Goal: Task Accomplishment & Management: Manage account settings

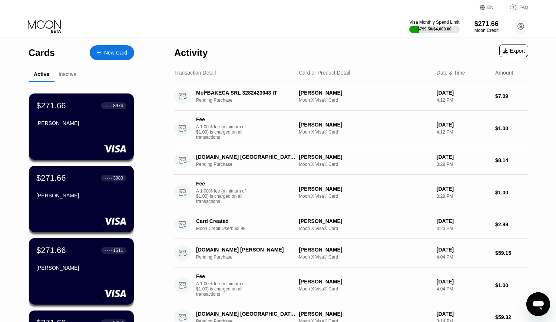
click at [45, 29] on icon at bounding box center [45, 26] width 34 height 13
click at [486, 25] on div "$271.66" at bounding box center [486, 24] width 25 height 8
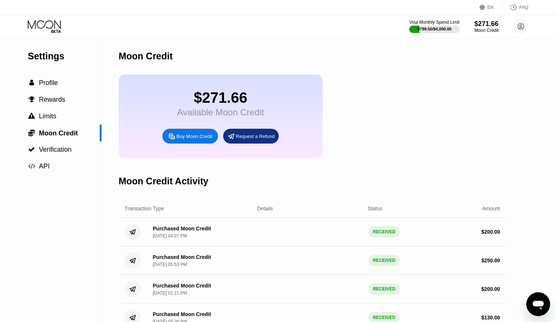
click at [39, 28] on icon at bounding box center [44, 24] width 33 height 9
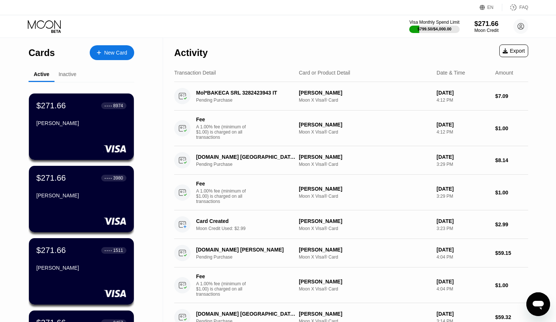
click at [291, 30] on div "Visa Monthly Spend Limit $799.50 / $4,000.00 $271.66 Moon Credit nostracosaprin…" at bounding box center [278, 26] width 556 height 22
click at [281, 26] on div "Visa Monthly Spend Limit $799.50 / $4,000.00 $271.66 Moon Credit nostracosaprin…" at bounding box center [278, 26] width 556 height 22
click at [41, 33] on icon at bounding box center [45, 26] width 34 height 13
click at [35, 28] on icon at bounding box center [45, 26] width 34 height 13
click at [47, 25] on icon at bounding box center [45, 26] width 34 height 13
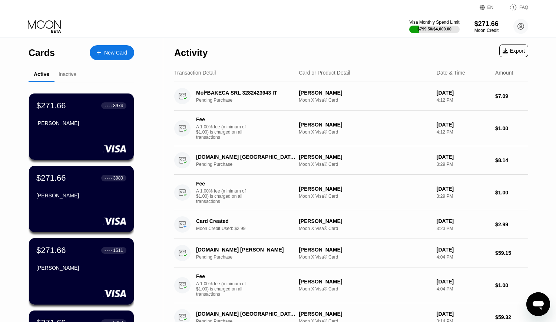
click at [47, 23] on icon at bounding box center [45, 26] width 34 height 13
click at [42, 24] on icon at bounding box center [45, 26] width 34 height 13
click at [38, 19] on div "Visa Monthly Spend Limit $799.50 / $4,000.00 $271.66 Moon Credit nostracosaprin…" at bounding box center [278, 26] width 556 height 22
click at [44, 23] on icon at bounding box center [45, 26] width 34 height 13
click at [27, 28] on div "Visa Monthly Spend Limit $799.50 / $4,000.00 $271.66 Moon Credit nostracosaprin…" at bounding box center [278, 26] width 556 height 22
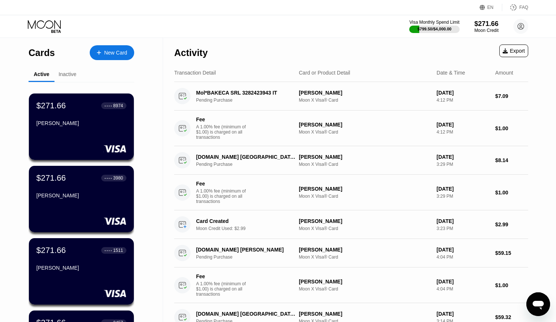
click at [42, 27] on icon at bounding box center [45, 26] width 34 height 13
click at [298, 19] on div "Visa Monthly Spend Limit $799.50 / $4,000.00 $271.66 Moon Credit nostracosaprin…" at bounding box center [278, 26] width 556 height 22
click at [315, 24] on div "Visa Monthly Spend Limit $799.50 / $4,000.00 $271.66 Moon Credit nostracosaprin…" at bounding box center [278, 26] width 556 height 22
click at [250, 23] on div "Visa Monthly Spend Limit $799.50 / $4,000.00 $271.66 Moon Credit nostracosaprin…" at bounding box center [278, 26] width 556 height 22
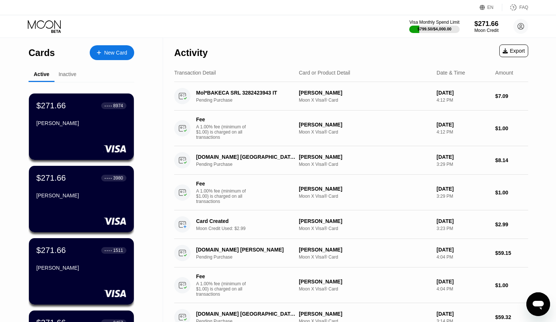
drag, startPoint x: 250, startPoint y: 23, endPoint x: 260, endPoint y: 26, distance: 10.9
click at [258, 23] on div "Visa Monthly Spend Limit $799.50 / $4,000.00 $271.66 Moon Credit nostracosaprin…" at bounding box center [278, 26] width 556 height 22
click at [260, 26] on div "Visa Monthly Spend Limit $799.50 / $4,000.00 $271.66 Moon Credit nostracosaprin…" at bounding box center [278, 26] width 556 height 22
click at [281, 28] on div "Visa Monthly Spend Limit $799.50 / $4,000.00 $271.66 Moon Credit nostracosaprin…" at bounding box center [278, 26] width 556 height 22
click at [272, 29] on div "Visa Monthly Spend Limit $799.50 / $4,000.00 $271.66 Moon Credit nostracosaprin…" at bounding box center [278, 26] width 556 height 22
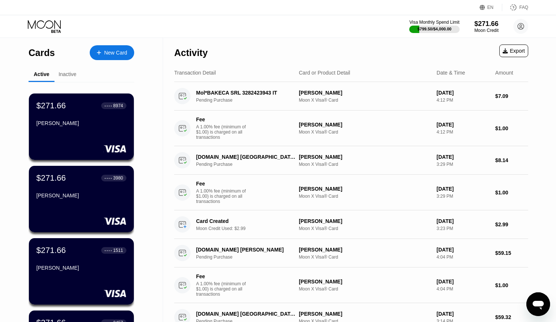
click at [296, 30] on div "Visa Monthly Spend Limit $799.50 / $4,000.00 $271.66 Moon Credit nostracosaprin…" at bounding box center [278, 26] width 556 height 22
click at [47, 24] on icon at bounding box center [45, 26] width 34 height 13
click at [485, 23] on div "$271.66" at bounding box center [486, 24] width 25 height 8
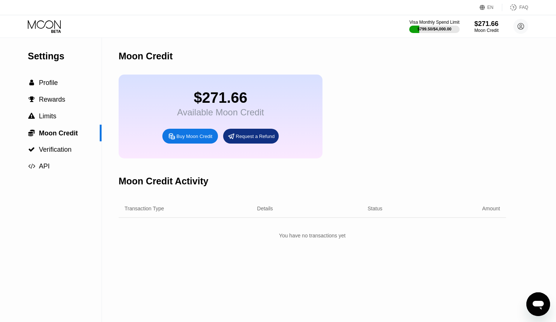
click at [44, 28] on icon at bounding box center [45, 26] width 34 height 13
